Goal: Check status: Check status

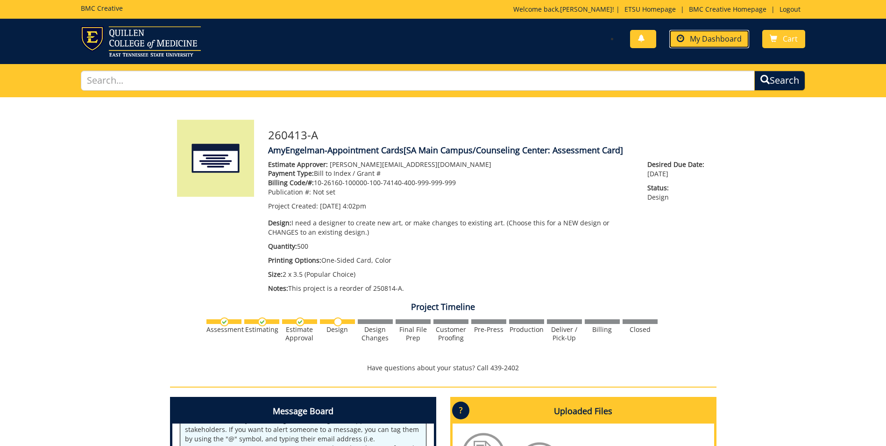
click at [722, 34] on span "My Dashboard" at bounding box center [716, 39] width 52 height 10
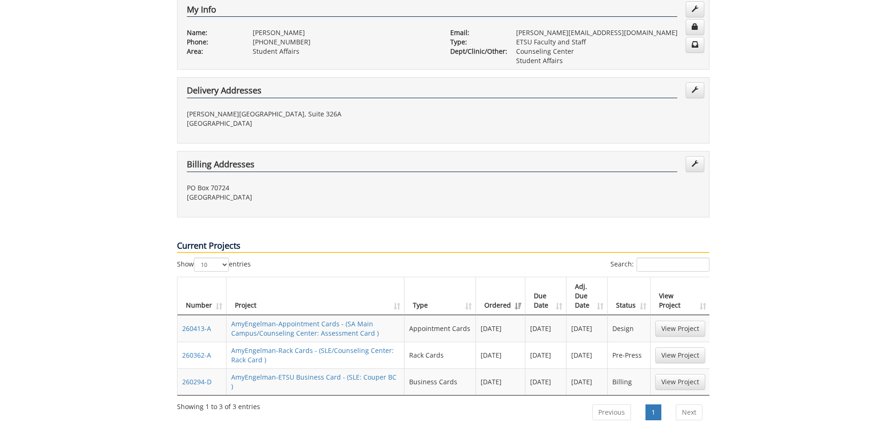
scroll to position [234, 0]
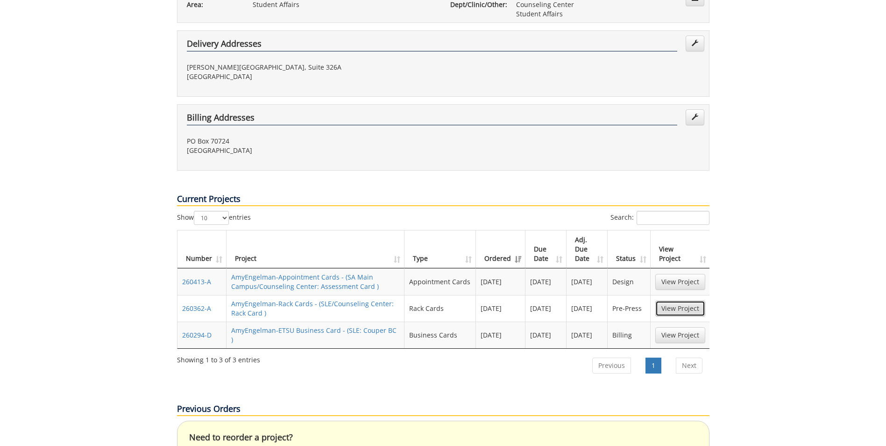
click at [674, 300] on link "View Project" at bounding box center [680, 308] width 50 height 16
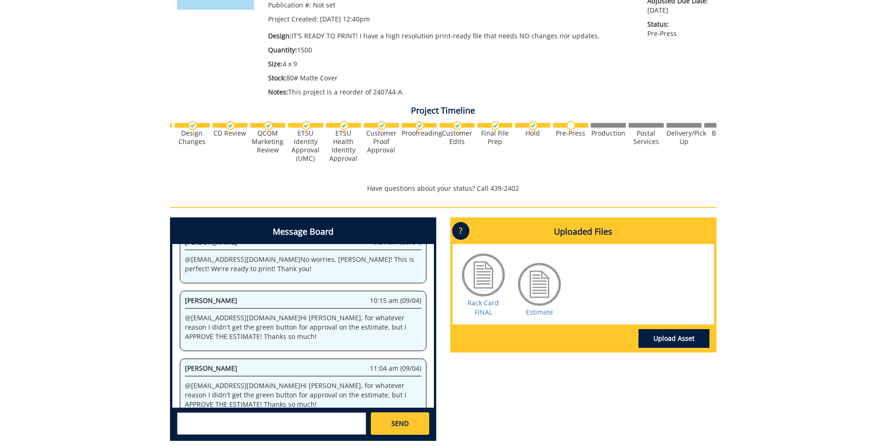
scroll to position [0, 280]
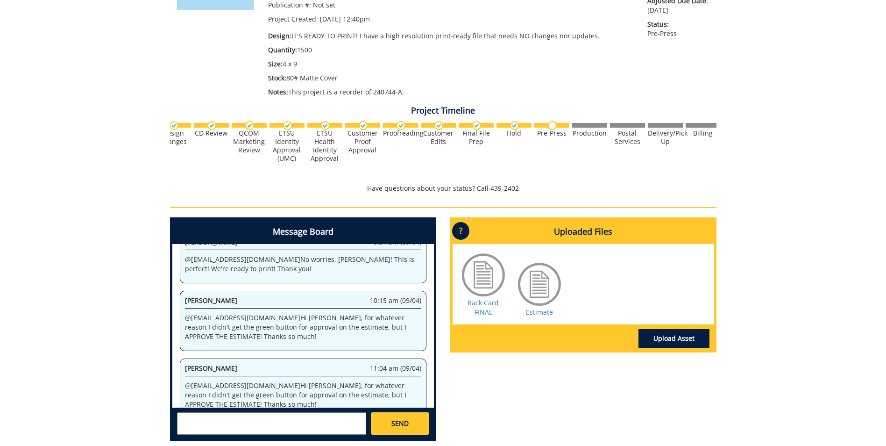
click at [551, 126] on img at bounding box center [552, 125] width 9 height 9
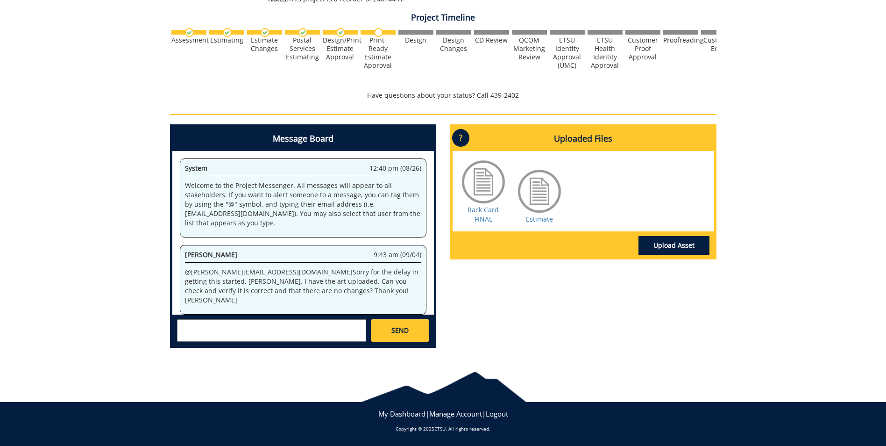
scroll to position [70911, 0]
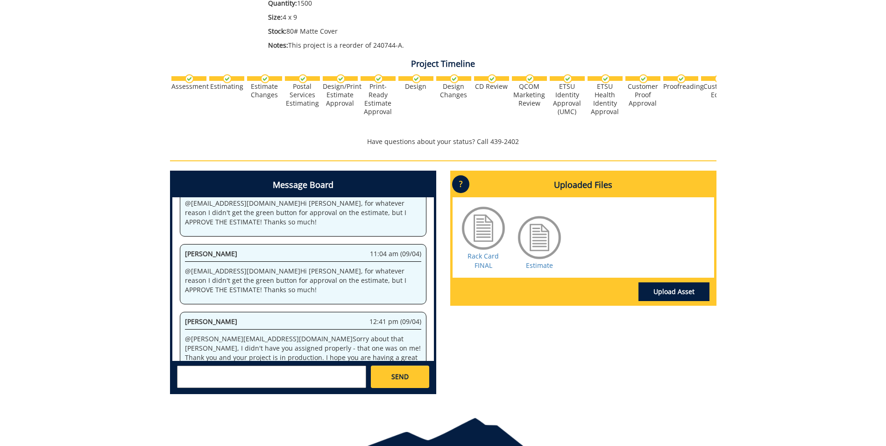
scroll to position [280, 0]
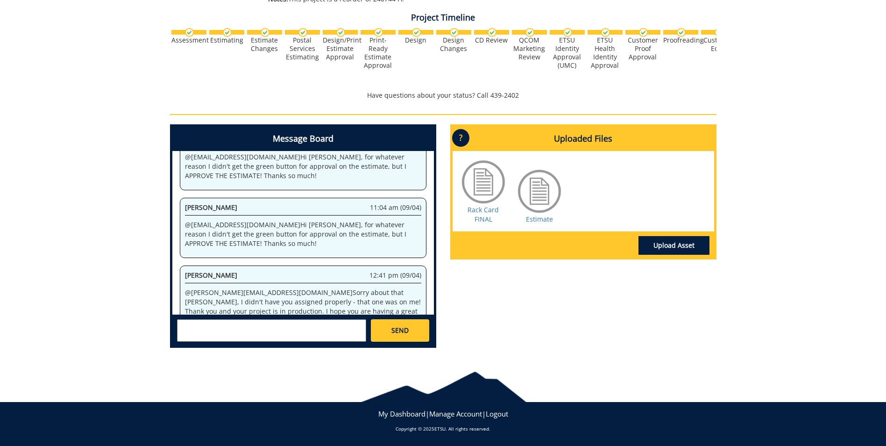
click at [233, 375] on div at bounding box center [443, 386] width 886 height 38
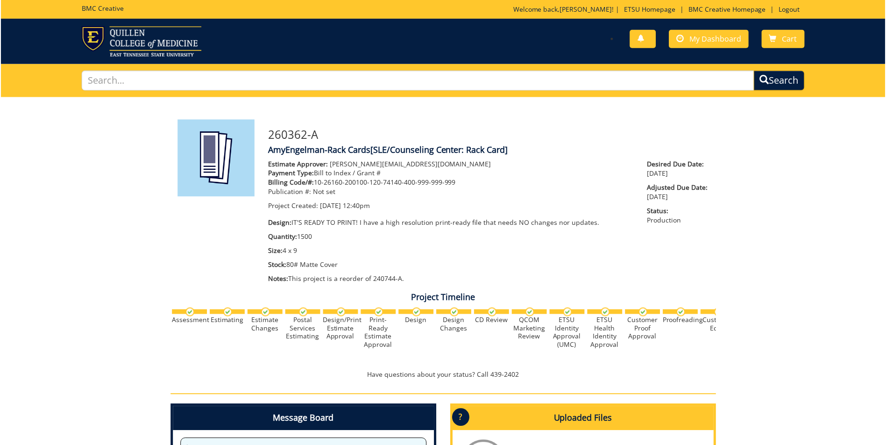
scroll to position [309, 0]
